Goal: Task Accomplishment & Management: Use online tool/utility

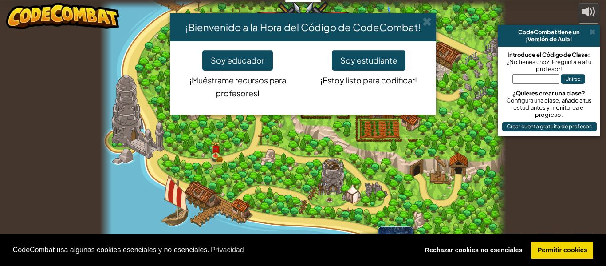
select select "es-ES"
click at [541, 249] on link "Permitir cookies" at bounding box center [563, 250] width 62 height 18
click at [542, 249] on link "Permitir cookies" at bounding box center [563, 250] width 62 height 18
click at [357, 65] on button "Soy estudiante" at bounding box center [369, 60] width 74 height 20
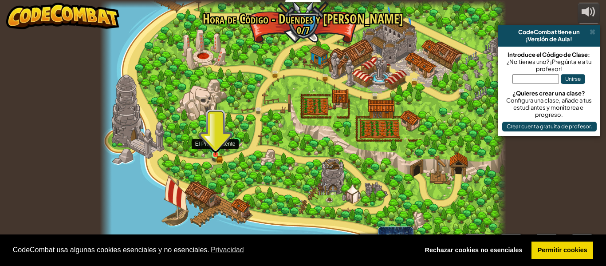
click at [217, 155] on img at bounding box center [215, 145] width 9 height 20
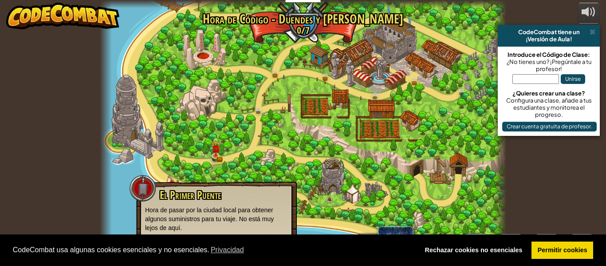
click at [145, 189] on div at bounding box center [143, 188] width 27 height 27
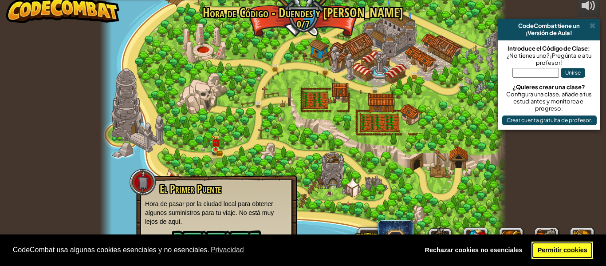
click at [551, 254] on link "Permitir cookies" at bounding box center [563, 250] width 62 height 18
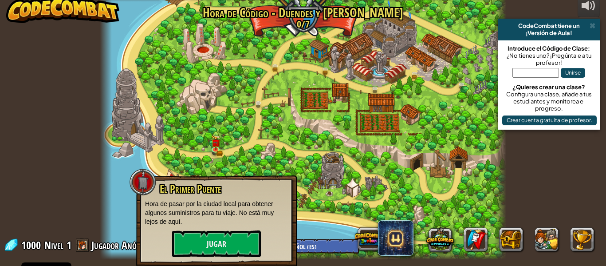
click at [514, 32] on div "¡Versión de Aula!" at bounding box center [549, 32] width 95 height 7
click at [178, 245] on button "Jugar" at bounding box center [216, 243] width 89 height 27
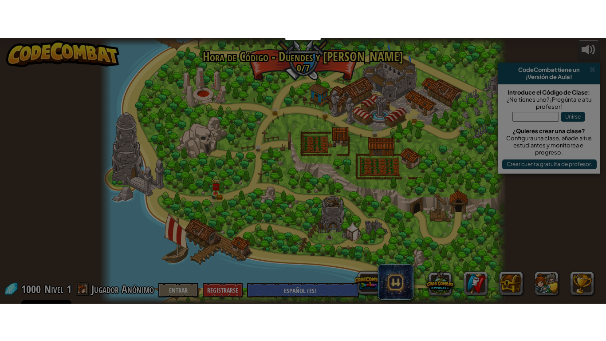
scroll to position [0, 0]
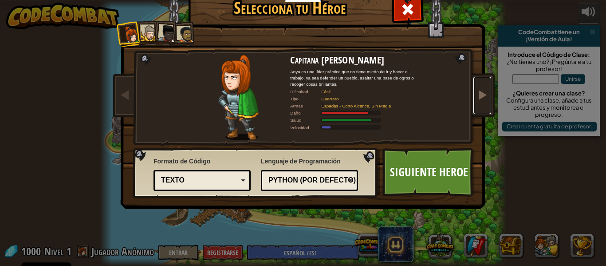
click at [483, 93] on span at bounding box center [482, 94] width 11 height 11
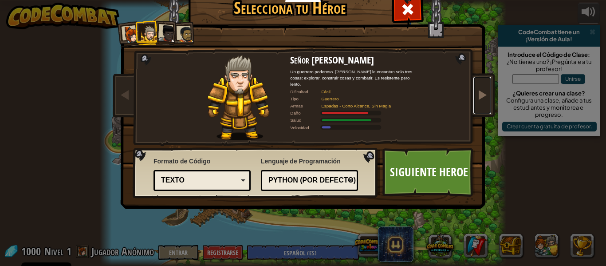
click at [483, 93] on span at bounding box center [482, 94] width 11 height 11
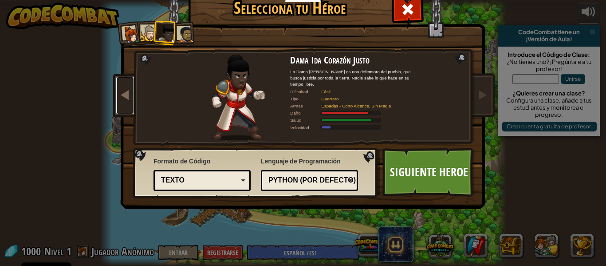
click at [123, 99] on span at bounding box center [125, 94] width 11 height 11
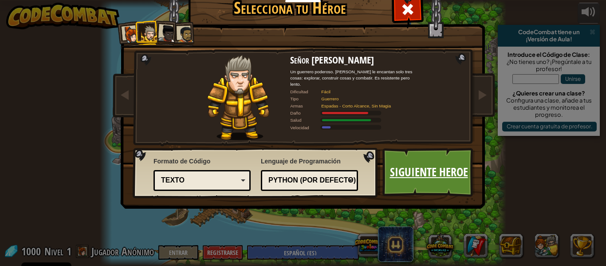
click at [386, 151] on link "Siguiente Heroe" at bounding box center [429, 172] width 93 height 49
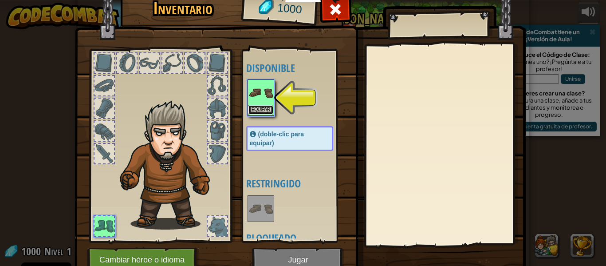
click at [263, 111] on button "Equipar" at bounding box center [261, 109] width 25 height 9
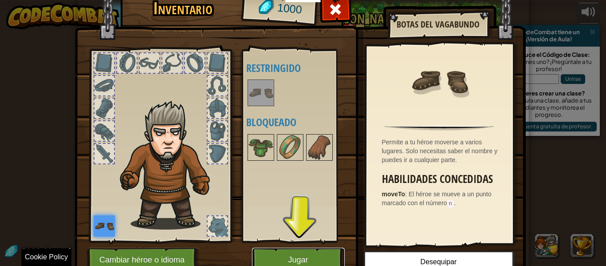
click at [287, 258] on button "Jugar" at bounding box center [298, 260] width 93 height 24
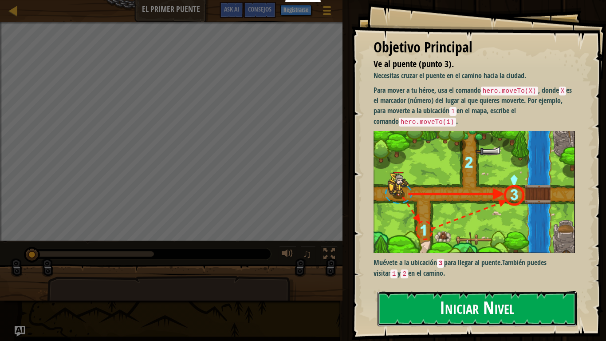
click at [431, 265] on button "Iniciar Nivel" at bounding box center [477, 308] width 199 height 35
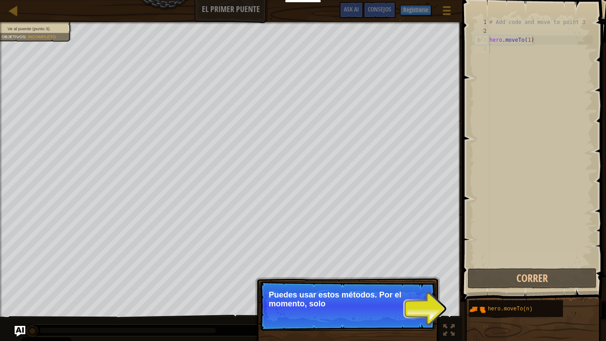
click at [422, 265] on p "Continuar Puedes usar estos métodos. Por el momento, solo" at bounding box center [348, 306] width 176 height 50
click at [422, 265] on p "Continuar Puedes usar estos métodos. Por el momento, solo necesitas mo" at bounding box center [348, 306] width 176 height 51
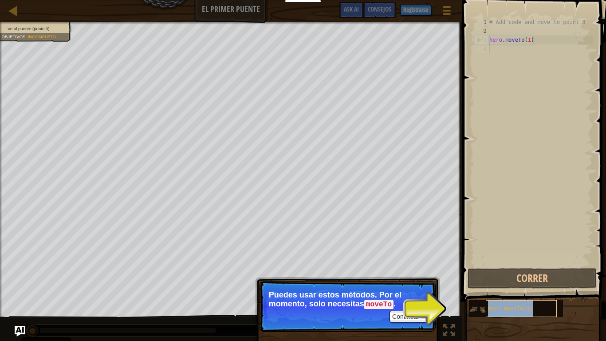
click at [400, 265] on p "Puedes usar estos métodos. Por el momento, solo necesitas moveTo ." at bounding box center [348, 299] width 158 height 19
click at [401, 265] on p "Puedes usar estos métodos. Por el momento, solo necesitas moveTo ." at bounding box center [348, 299] width 158 height 19
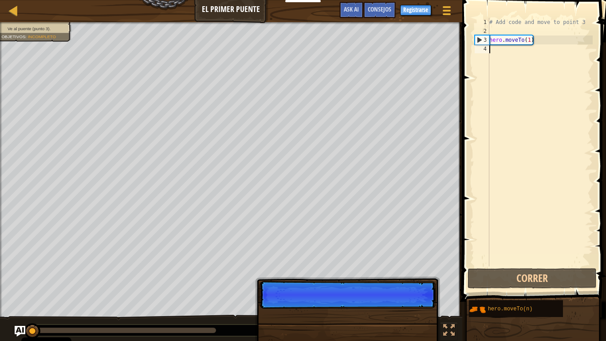
scroll to position [4, 0]
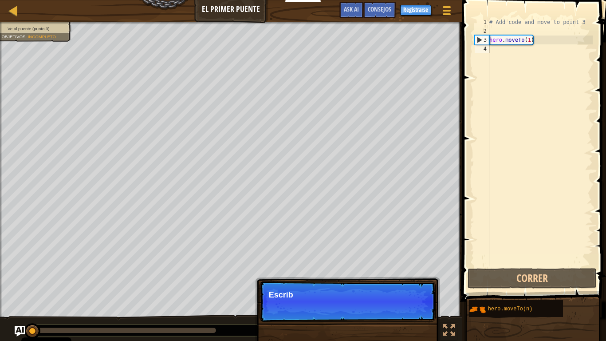
click at [411, 265] on p "Continuar Escrib" at bounding box center [348, 301] width 176 height 41
click at [411, 265] on p "Continuar Escribe tu código a" at bounding box center [348, 301] width 176 height 41
click at [411, 265] on p "Continuar Escribe tu código a la der" at bounding box center [348, 301] width 176 height 41
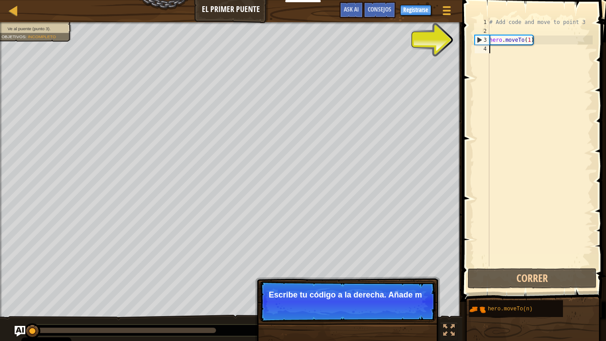
click at [411, 265] on p "Continuar Escribe tu código a la derecha. Añade m" at bounding box center [348, 301] width 176 height 41
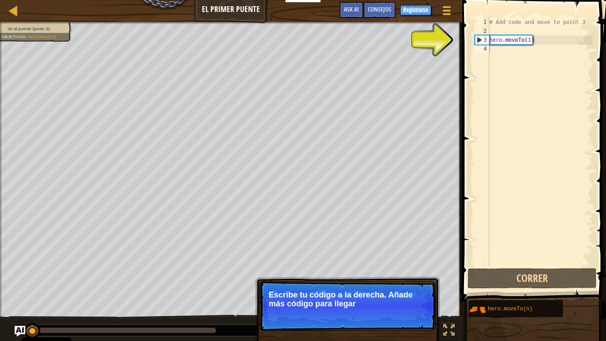
click at [411, 265] on p "Continuar Escribe tu código a la derecha. Añade más código para llegar" at bounding box center [348, 306] width 176 height 50
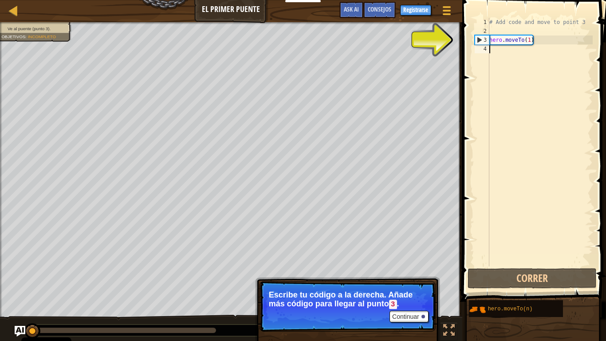
click at [504, 50] on div "# Add code and move to point 3 hero . moveTo ( 1 )" at bounding box center [540, 151] width 105 height 266
click at [503, 41] on div "# Add code and move to point 3 hero . moveTo ( 1 )" at bounding box center [540, 151] width 105 height 266
type textarea "hero.moveTo(1)"
click at [526, 41] on div "# Add code and move to point 3 hero . moveTo ( 1 )" at bounding box center [540, 151] width 105 height 266
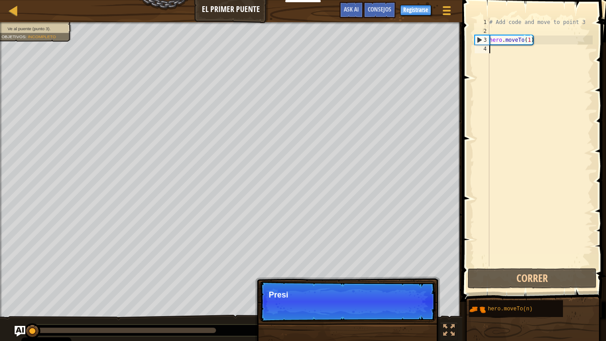
click at [503, 50] on div "# Add code and move to point 3 hero . moveTo ( 1 )" at bounding box center [540, 151] width 105 height 266
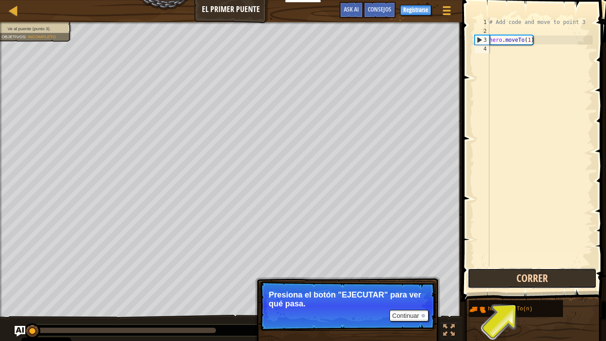
click at [498, 265] on button "Correr" at bounding box center [532, 278] width 129 height 20
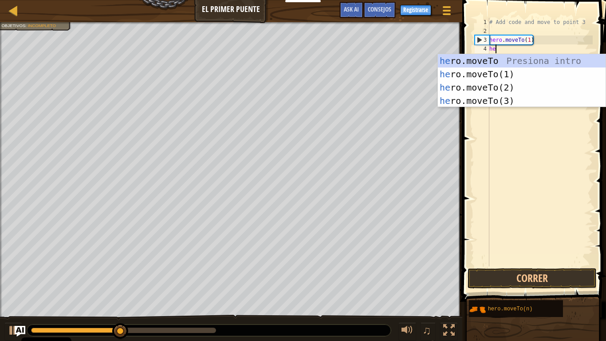
scroll to position [4, 0]
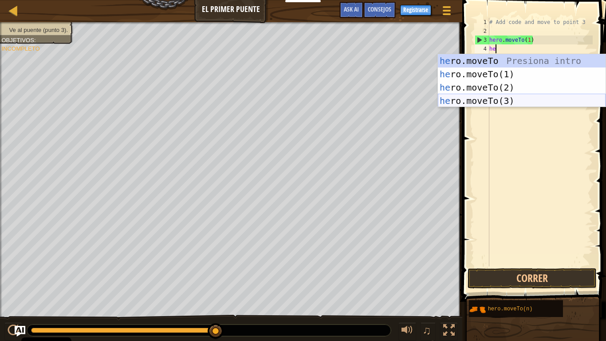
click at [494, 95] on div "he ro.moveTo Presiona intro he ro.moveTo(1) Presiona intro he ro.moveTo(2) Pres…" at bounding box center [522, 94] width 168 height 80
type textarea "hero.moveTo(3)"
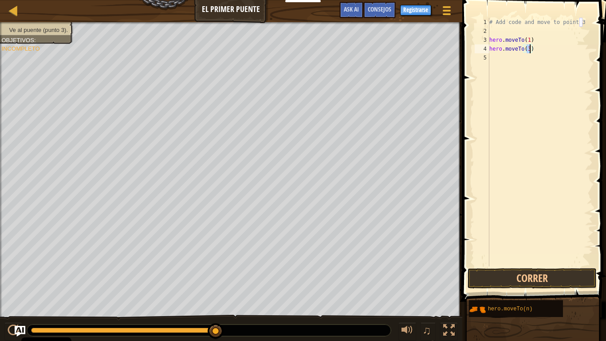
click at [497, 59] on div "# Add code and move to point 3 hero . moveTo ( 1 ) hero . moveTo ( 3 )" at bounding box center [540, 151] width 105 height 266
click at [531, 50] on div "# Add code and move to point 3 hero . moveTo ( 1 ) hero . moveTo ( 3 )" at bounding box center [540, 151] width 105 height 266
type textarea "hero.moveTo(2)"
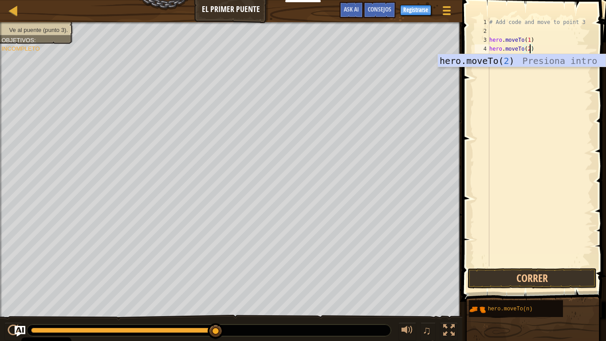
scroll to position [4, 6]
click at [499, 63] on div "hero.moveTo( 2 ) Presiona intro" at bounding box center [522, 74] width 168 height 40
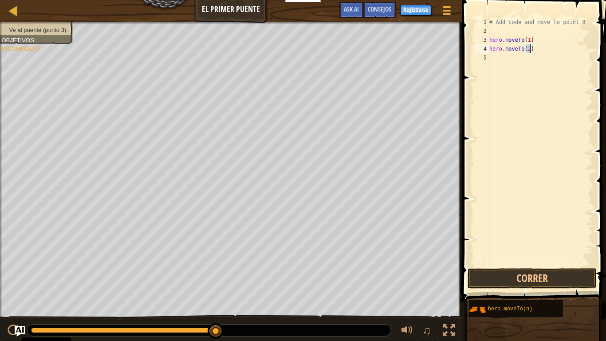
click at [499, 57] on div "# Add code and move to point 3 hero . moveTo ( 1 ) hero . moveTo ( 2 )" at bounding box center [540, 151] width 105 height 266
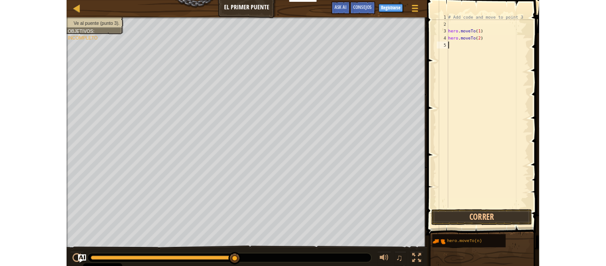
scroll to position [4, 0]
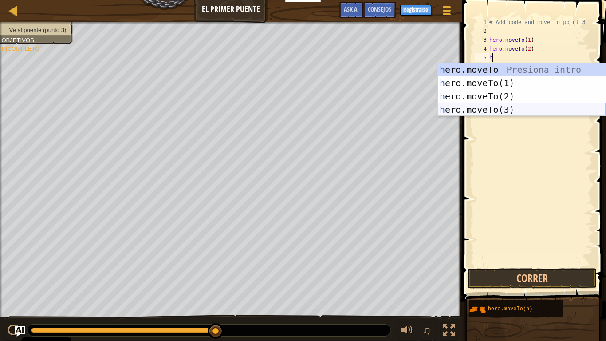
click at [497, 107] on div "h ero.moveTo Presiona intro h ero.moveTo(1) Presiona intro h ero.moveTo(2) Pres…" at bounding box center [522, 103] width 168 height 80
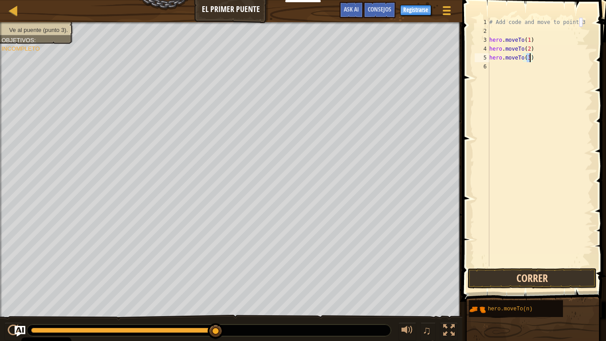
type textarea "hero.moveTo(3)"
click at [496, 265] on button "Correr" at bounding box center [532, 278] width 129 height 20
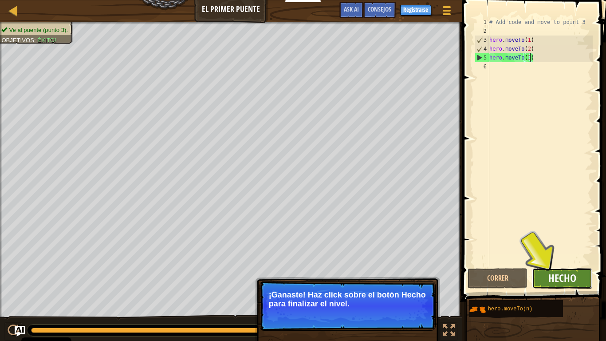
click at [570, 265] on span "Hecho" at bounding box center [563, 278] width 28 height 14
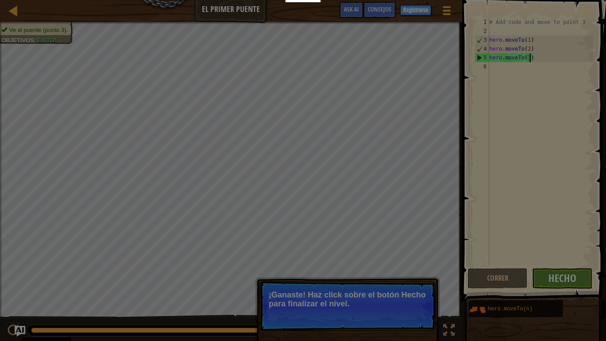
click at [0, 0] on div "[PERSON_NAME] × Esas personas son descuidadas y olvidan que el Gran Bosque pued…" at bounding box center [0, 0] width 0 height 0
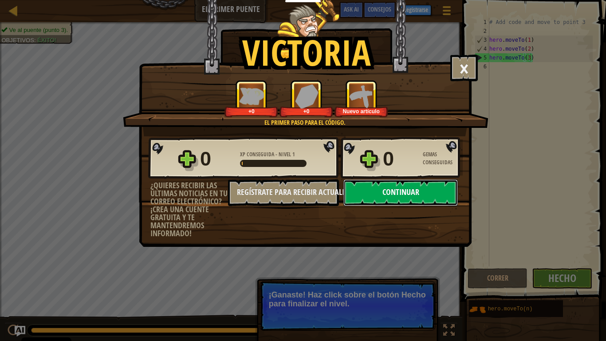
click at [404, 197] on button "Continuar" at bounding box center [401, 192] width 115 height 27
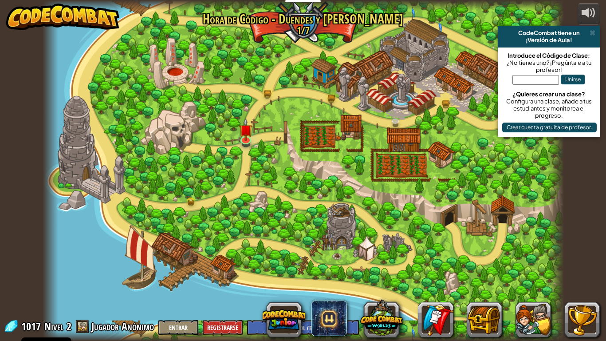
select select "es-ES"
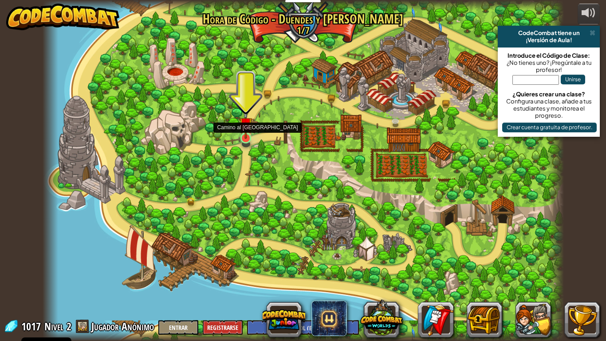
click at [249, 133] on img at bounding box center [245, 124] width 13 height 30
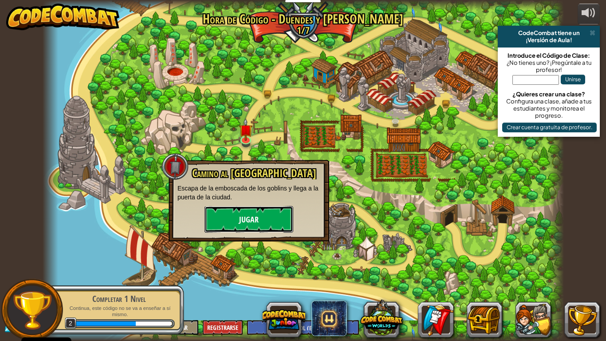
click at [253, 225] on button "Jugar" at bounding box center [249, 219] width 89 height 27
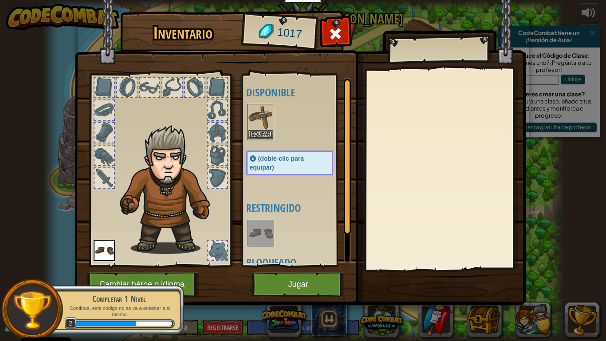
click at [263, 227] on img at bounding box center [261, 233] width 25 height 25
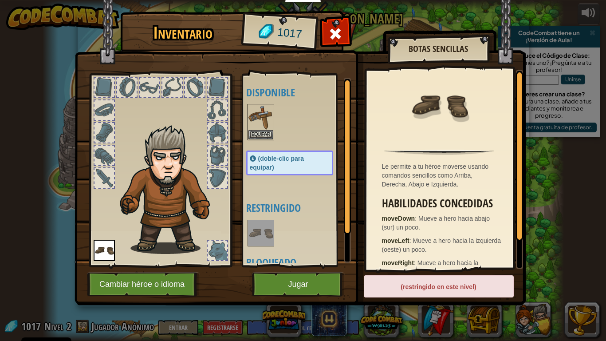
click at [321, 28] on img at bounding box center [300, 144] width 451 height 322
click at [330, 32] on span at bounding box center [335, 34] width 14 height 14
